Goal: Information Seeking & Learning: Learn about a topic

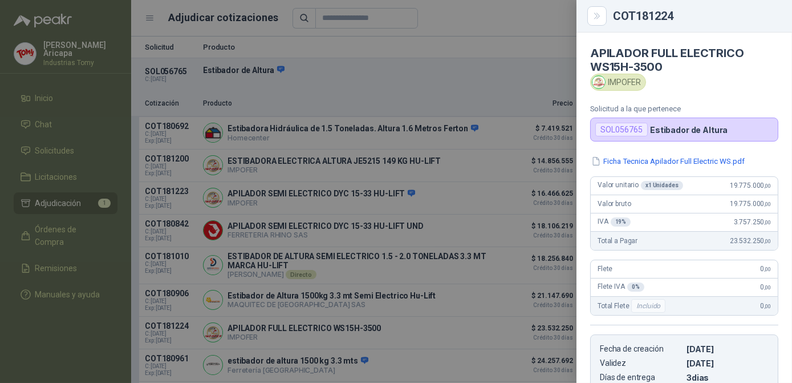
scroll to position [49, 0]
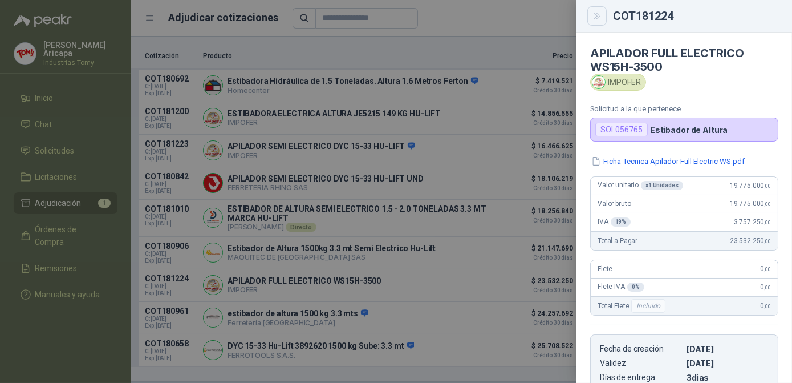
click at [596, 11] on icon "Close" at bounding box center [598, 16] width 10 height 10
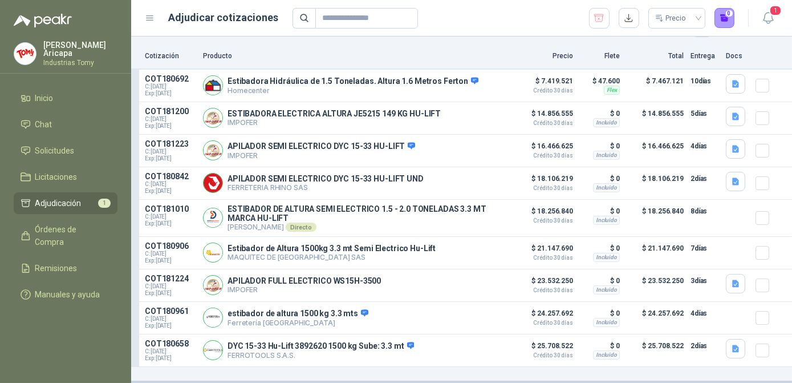
click at [9, 154] on ul "Inicio Chat Solicitudes Licitaciones Adjudicación 1 Órdenes de Compra Remisione…" at bounding box center [65, 198] width 131 height 222
click at [44, 140] on link "Solicitudes" at bounding box center [66, 151] width 104 height 22
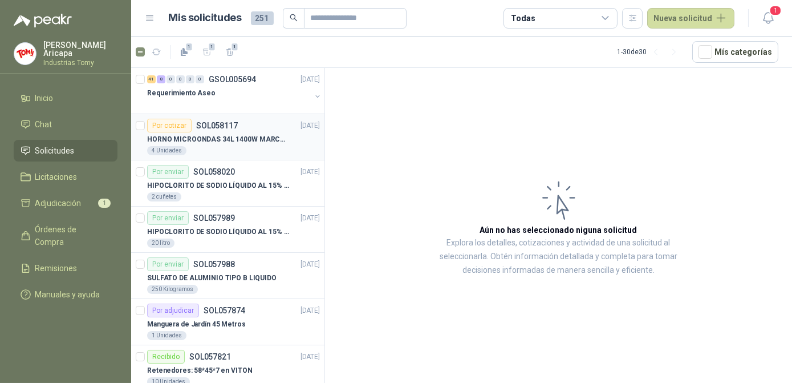
click at [236, 142] on p "HORNO MICROONDAS 34L 1400W MARCA TORNADO." at bounding box center [218, 139] width 142 height 11
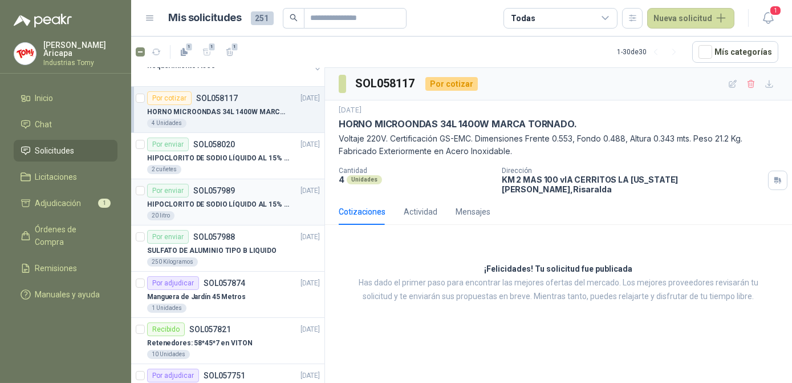
scroll to position [51, 0]
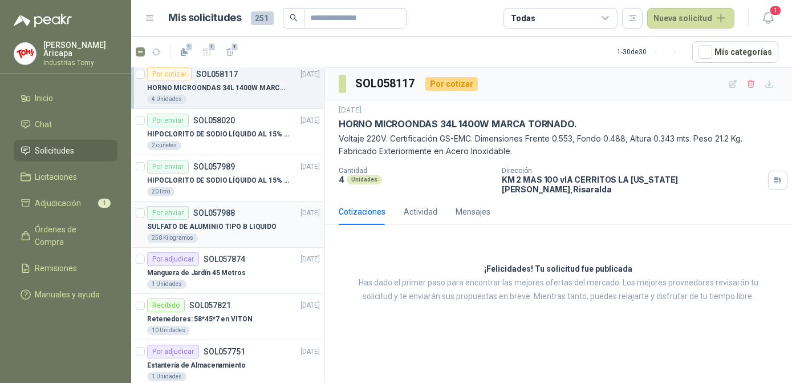
click at [214, 227] on p "SULFATO DE ALUMINIO TIPO B LIQUIDO" at bounding box center [211, 226] width 129 height 11
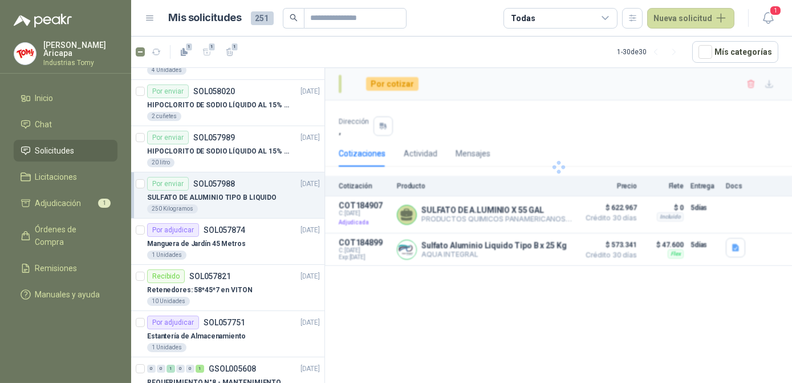
scroll to position [103, 0]
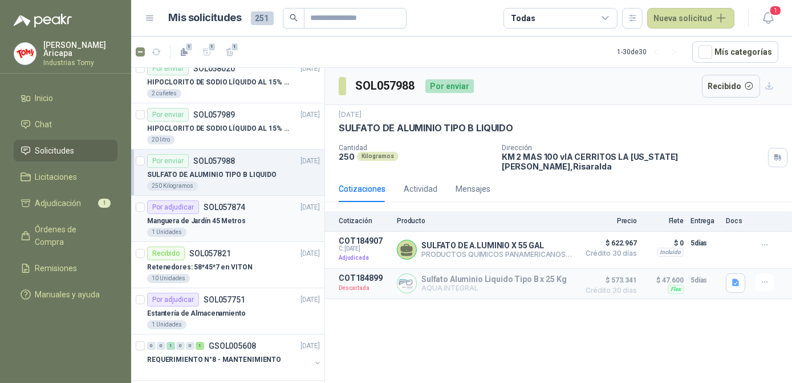
click at [216, 225] on div "Manguera de Jardín 45 Metros" at bounding box center [233, 221] width 173 height 14
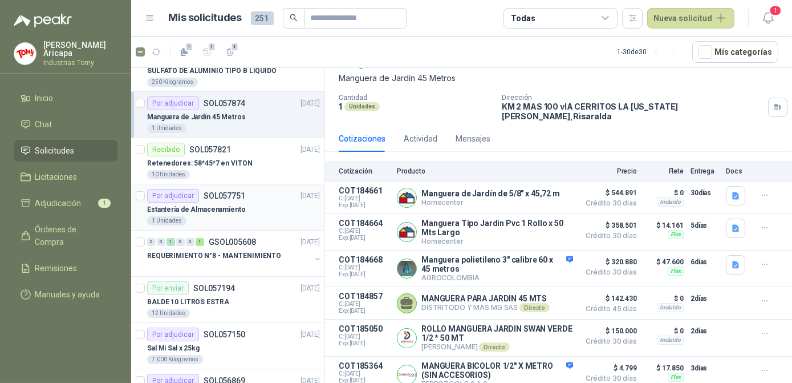
scroll to position [259, 0]
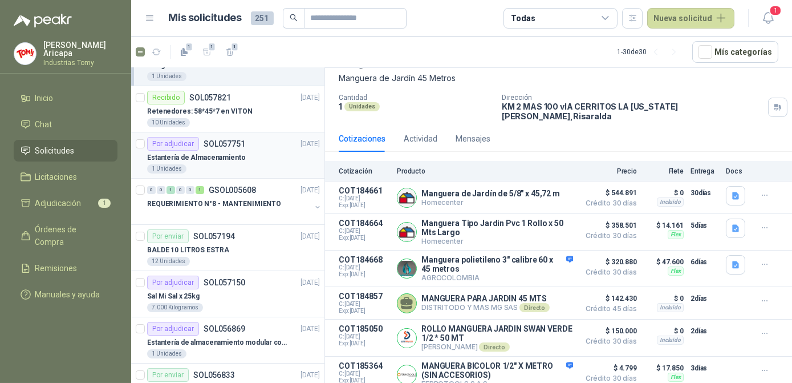
click at [234, 152] on p "Estantería de Almacenamiento" at bounding box center [196, 157] width 99 height 11
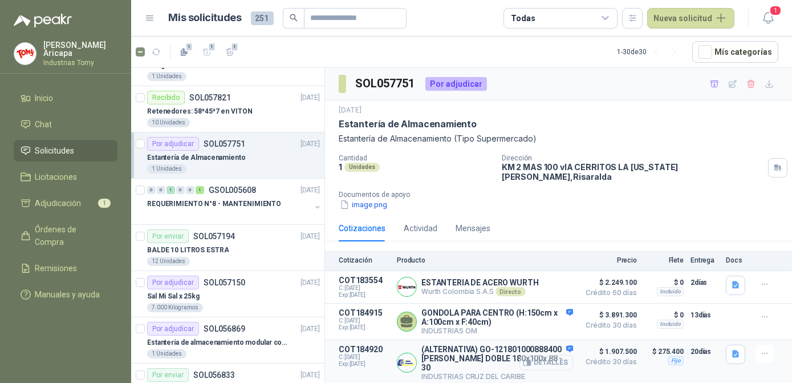
click at [553, 355] on button "Detalles" at bounding box center [547, 362] width 54 height 15
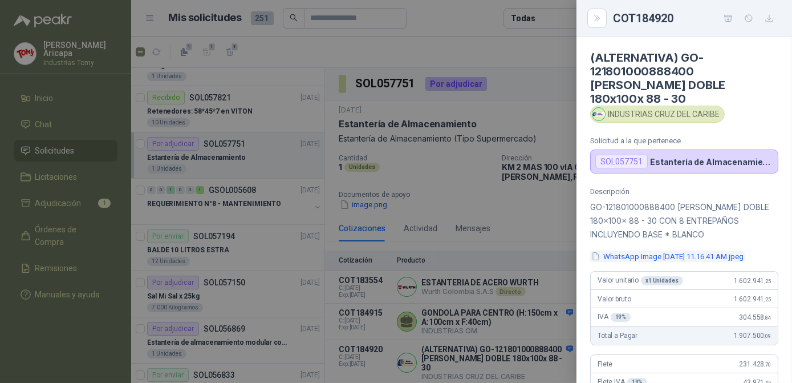
click at [678, 257] on button "WhatsApp Image [DATE] 11.16.41 AM.jpeg" at bounding box center [667, 256] width 155 height 12
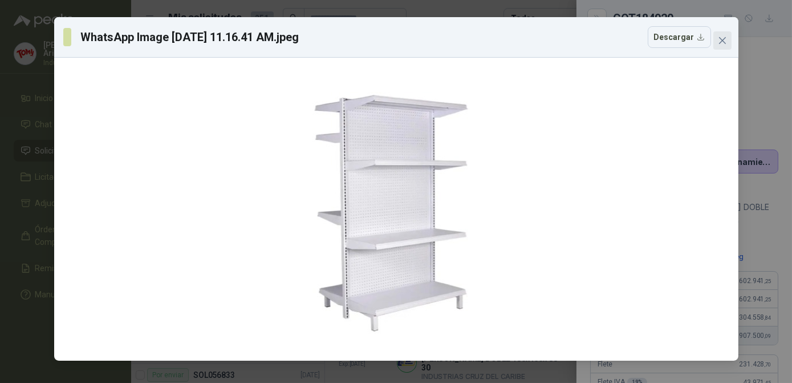
click at [721, 35] on button "Close" at bounding box center [723, 40] width 18 height 18
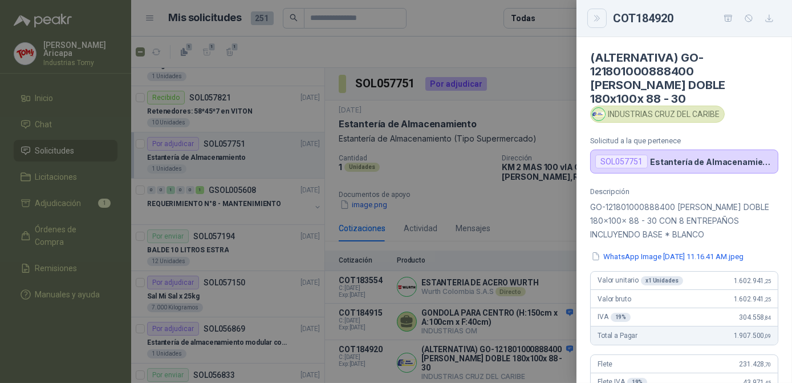
click at [602, 25] on button "Close" at bounding box center [597, 18] width 19 height 19
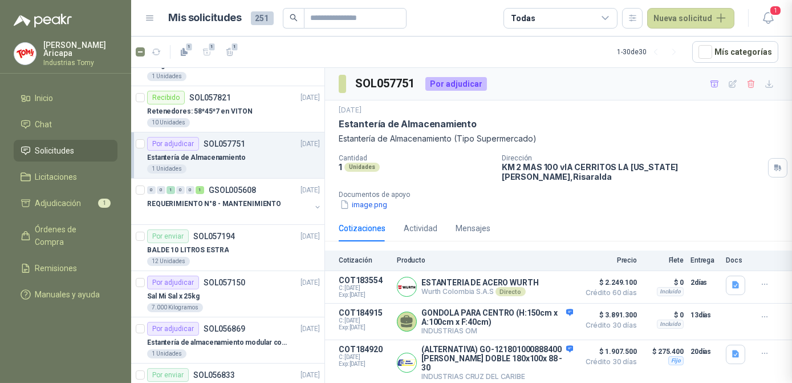
scroll to position [301, 0]
click at [541, 315] on button "Detalles" at bounding box center [547, 321] width 54 height 15
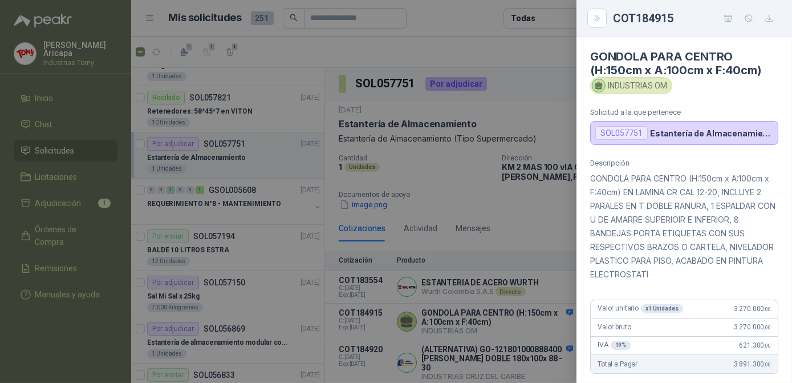
scroll to position [0, 0]
click at [661, 142] on div "SOL057751 Estantería de Almacenamiento" at bounding box center [684, 134] width 188 height 24
click at [596, 15] on icon "Close" at bounding box center [598, 19] width 10 height 10
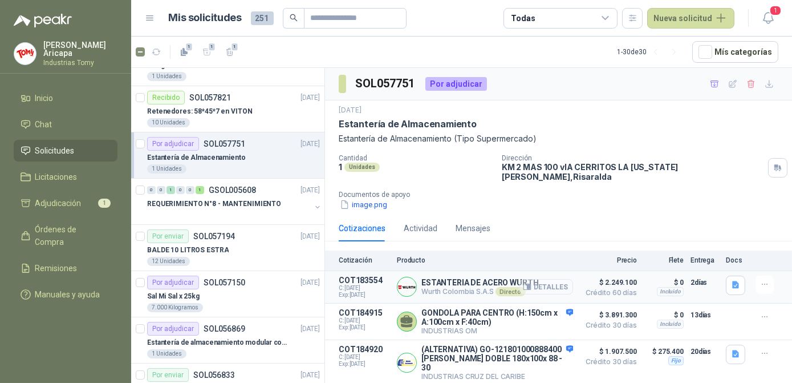
click at [559, 279] on button "Detalles" at bounding box center [547, 286] width 54 height 15
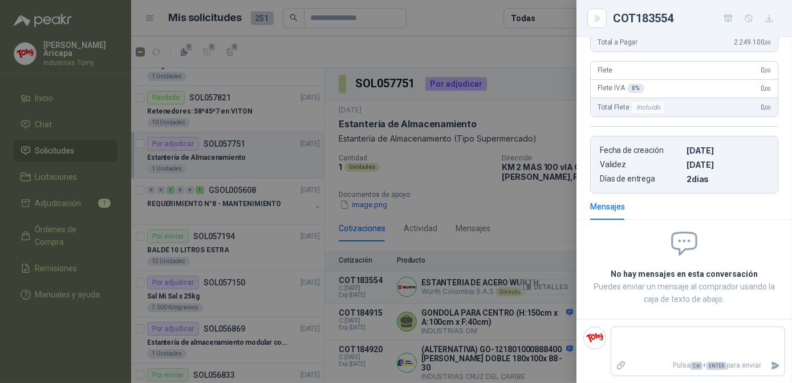
scroll to position [188, 0]
click at [601, 19] on icon "Close" at bounding box center [598, 19] width 10 height 10
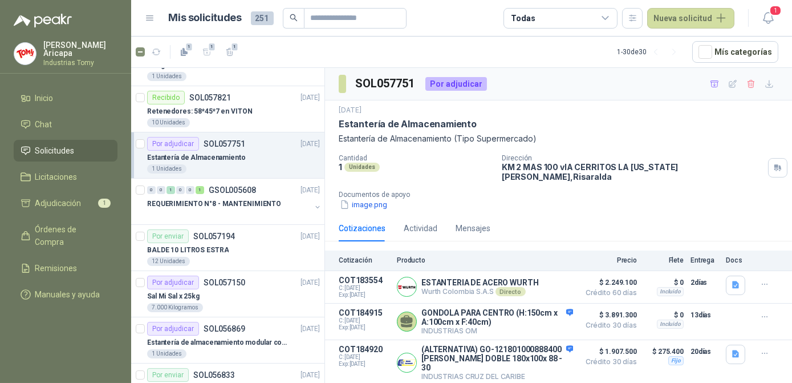
click at [549, 199] on div "image.png" at bounding box center [563, 205] width 449 height 12
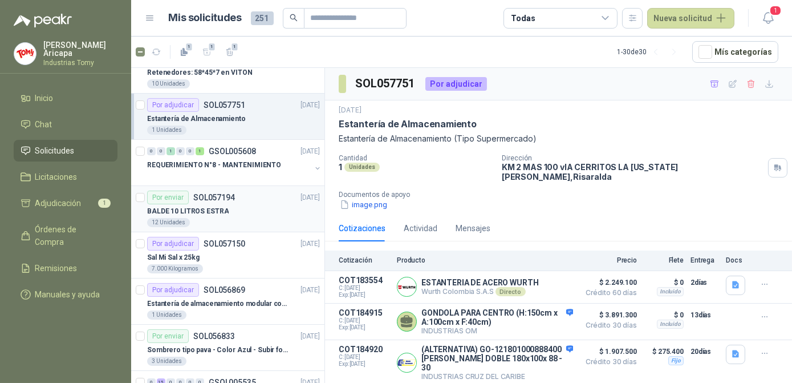
scroll to position [311, 0]
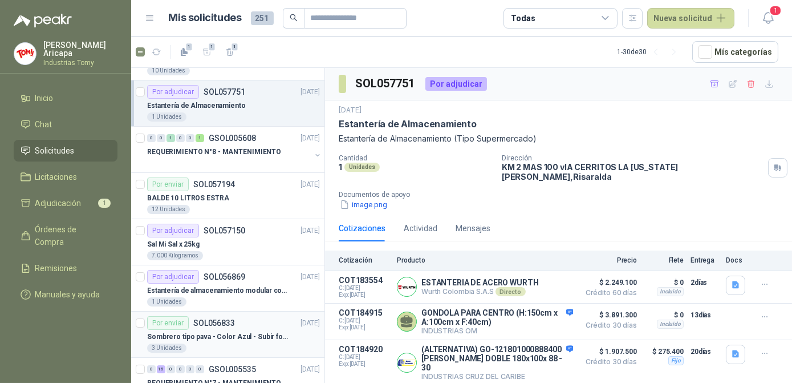
click at [192, 326] on div "Por enviar SOL056833" at bounding box center [191, 323] width 88 height 14
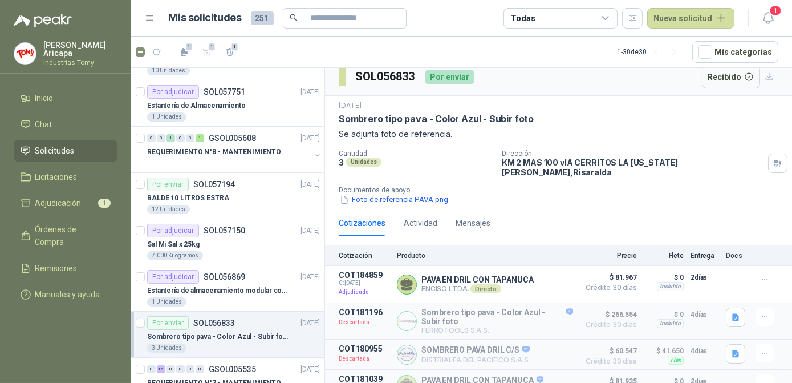
scroll to position [15, 0]
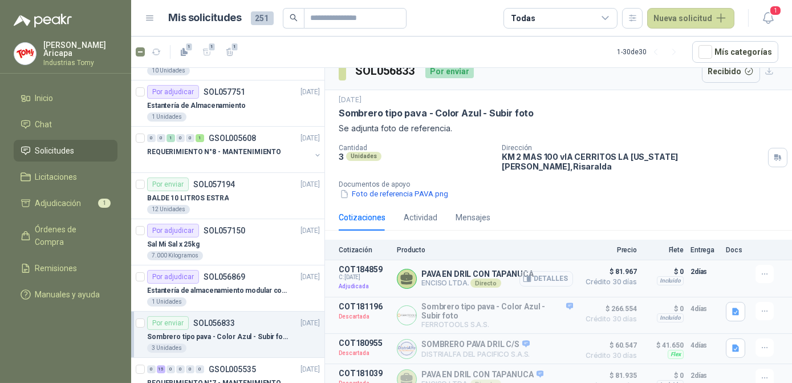
click at [535, 271] on button "Detalles" at bounding box center [547, 278] width 54 height 15
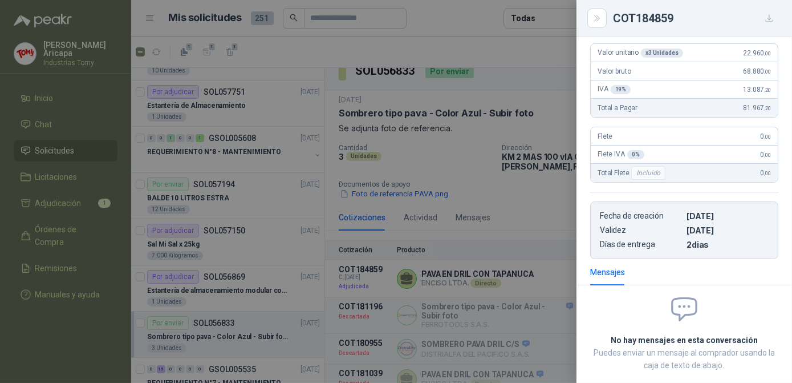
scroll to position [0, 0]
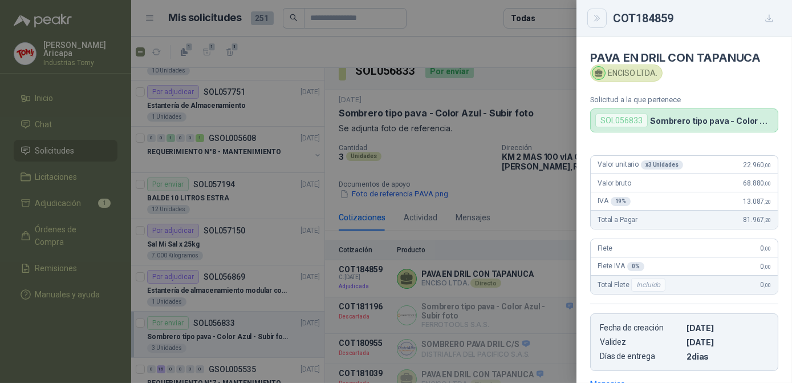
click at [594, 22] on icon "Close" at bounding box center [598, 19] width 10 height 10
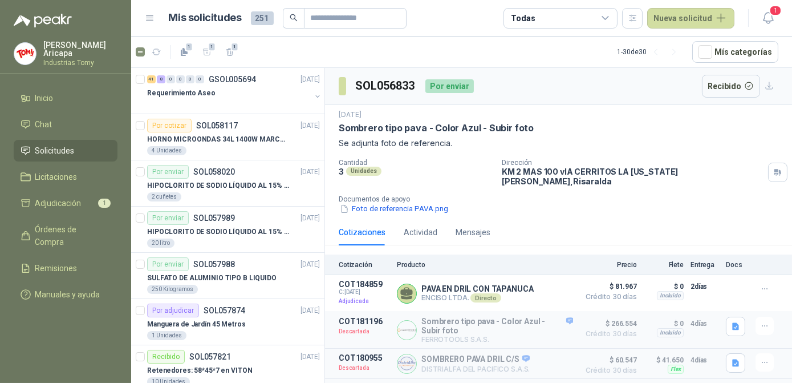
click at [594, 139] on p "Se adjunta foto de referencia." at bounding box center [559, 143] width 440 height 13
